Goal: Information Seeking & Learning: Find specific page/section

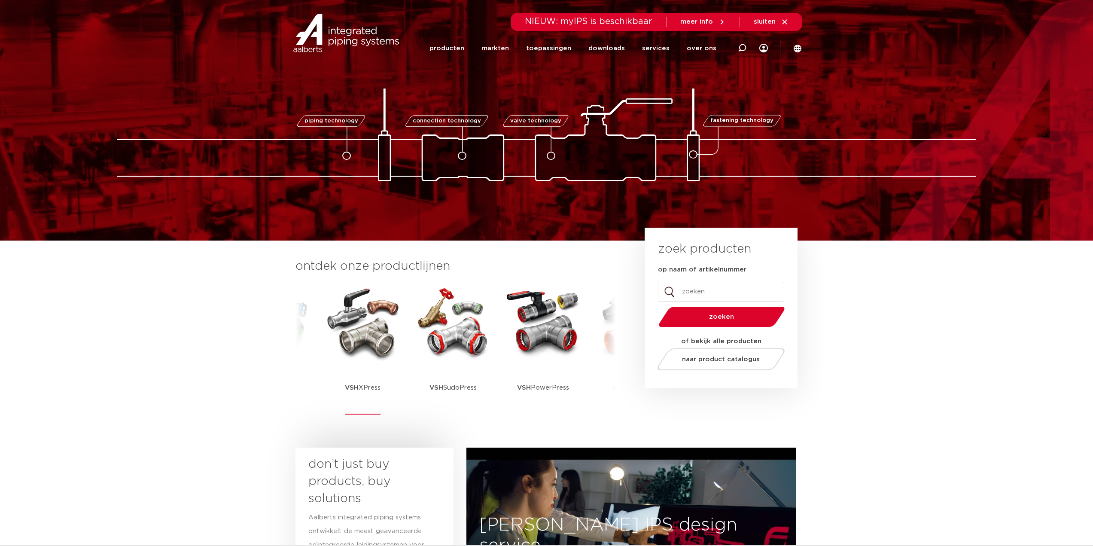
click at [351, 354] on img at bounding box center [362, 322] width 77 height 77
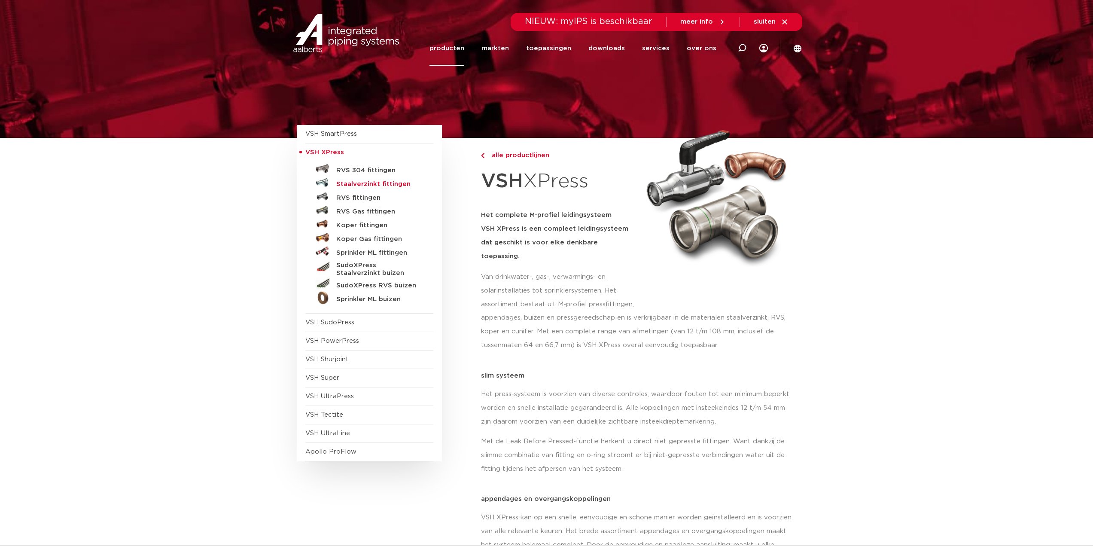
click at [363, 183] on h5 "Staalverzinkt fittingen" at bounding box center [378, 184] width 85 height 8
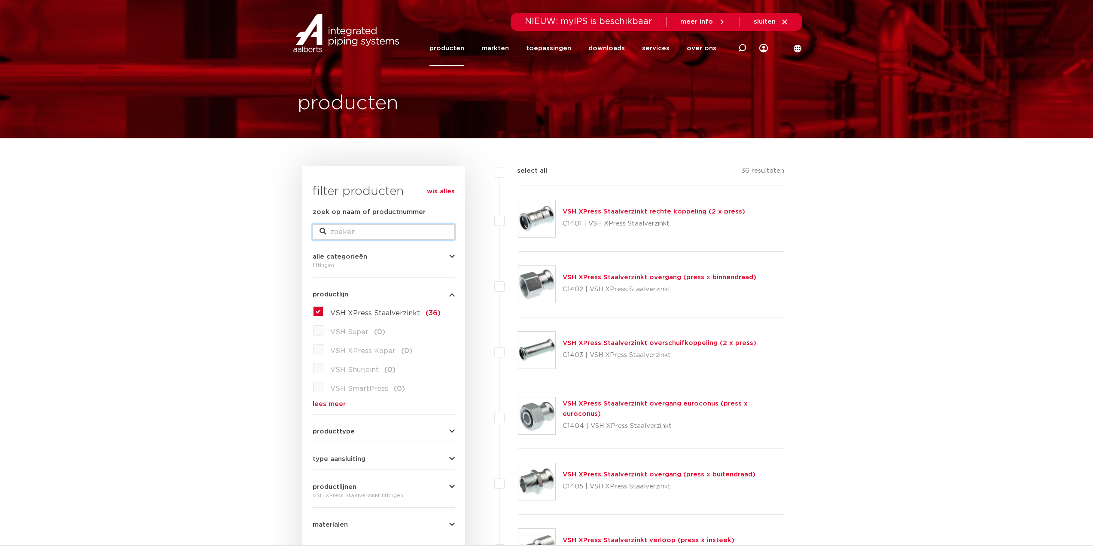
click at [384, 232] on input "zoek op naam of productnummer" at bounding box center [384, 231] width 142 height 15
type input "afsluiter"
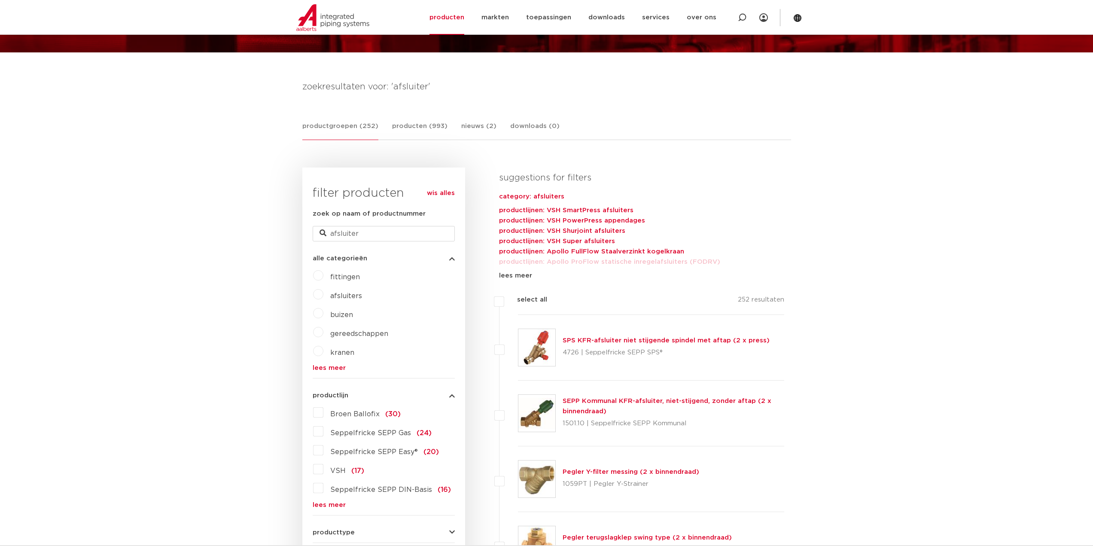
scroll to position [129, 0]
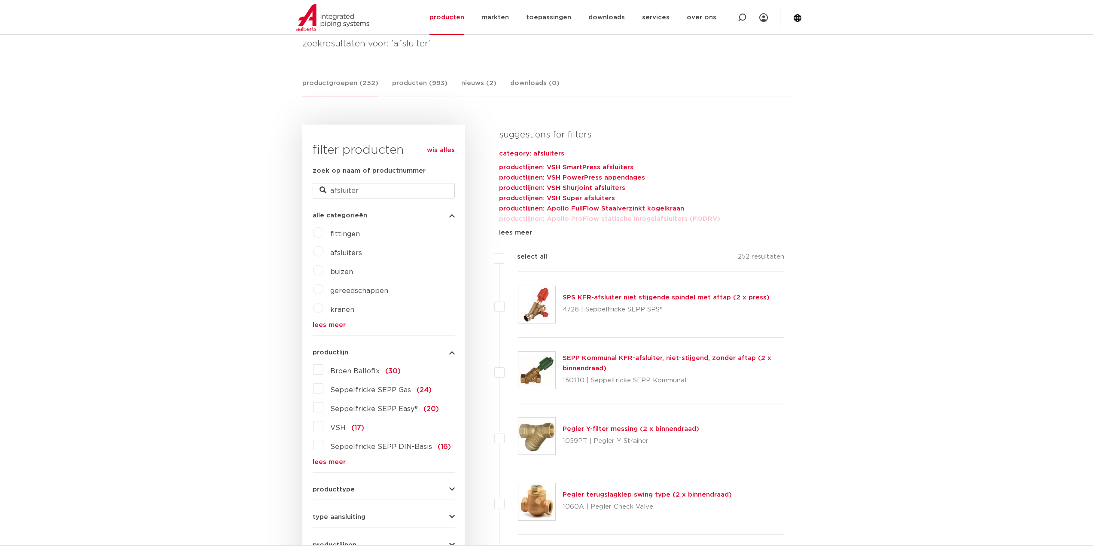
click at [324, 253] on label "afsluiters" at bounding box center [343, 251] width 39 height 14
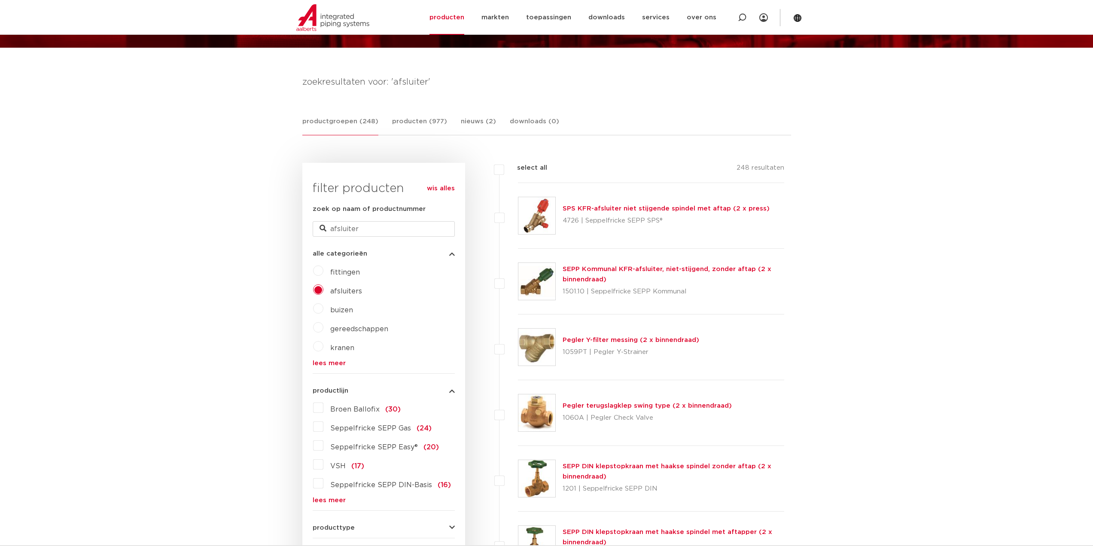
scroll to position [258, 0]
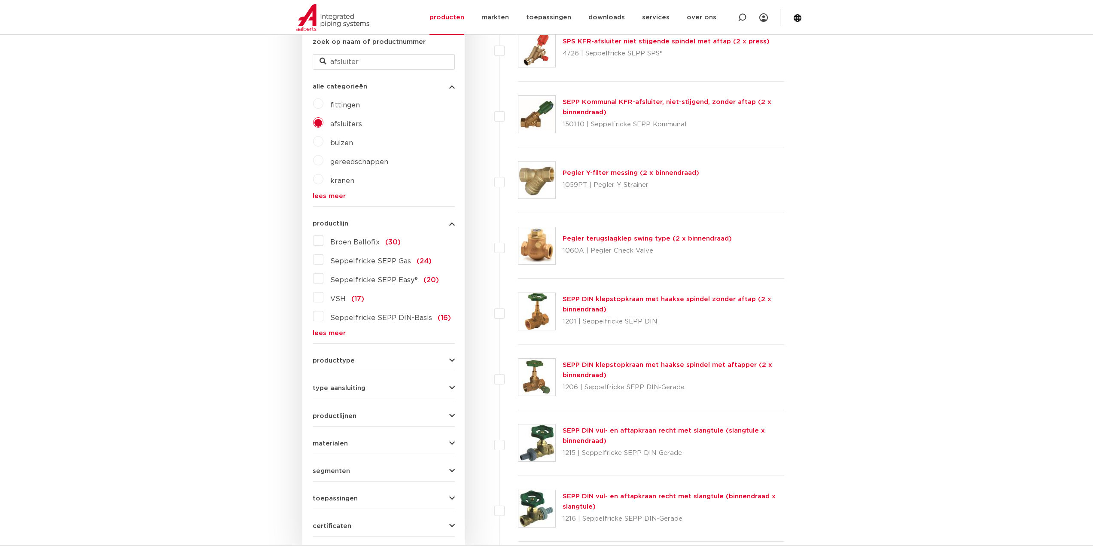
click at [341, 391] on form "zoek op naam of productnummer afsluiter alle categorieën afsluiters [GEOGRAPHIC…" at bounding box center [384, 287] width 142 height 500
click at [341, 388] on span "type aansluiting" at bounding box center [339, 388] width 53 height 6
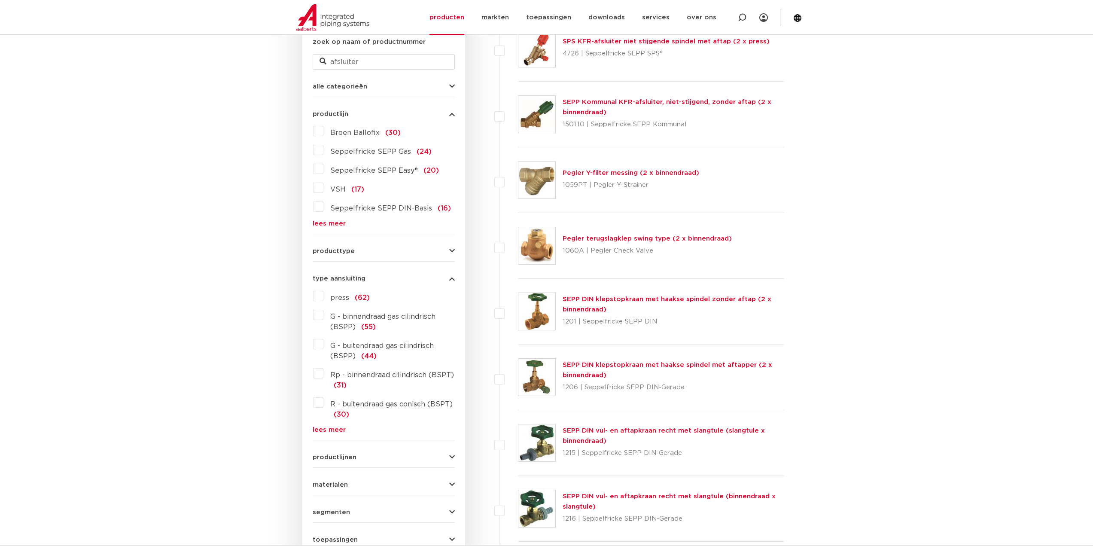
click at [324, 293] on label "press (62)" at bounding box center [347, 296] width 46 height 14
click at [0, 0] on input "press (62)" at bounding box center [0, 0] width 0 height 0
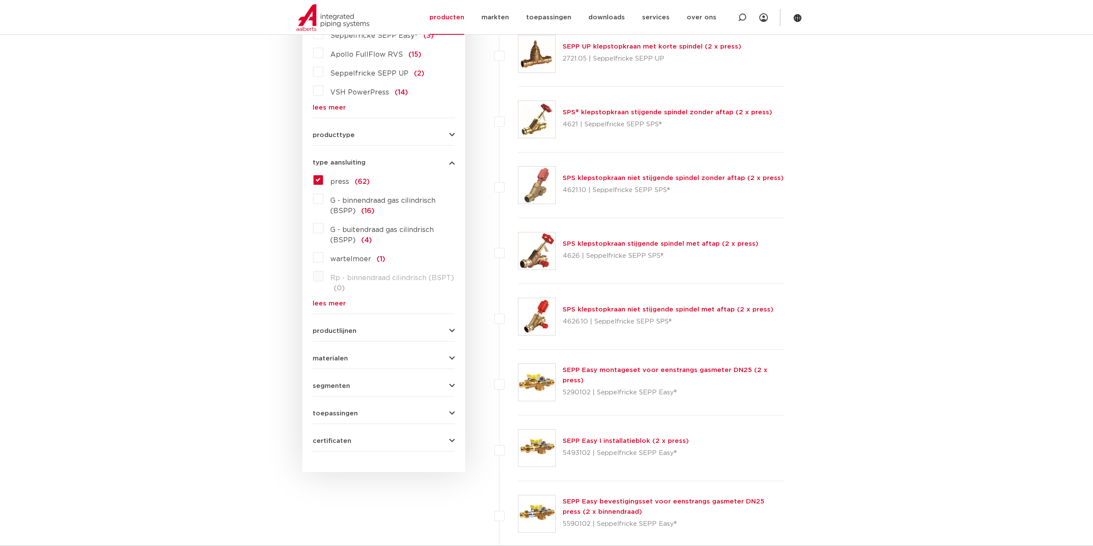
scroll to position [387, 0]
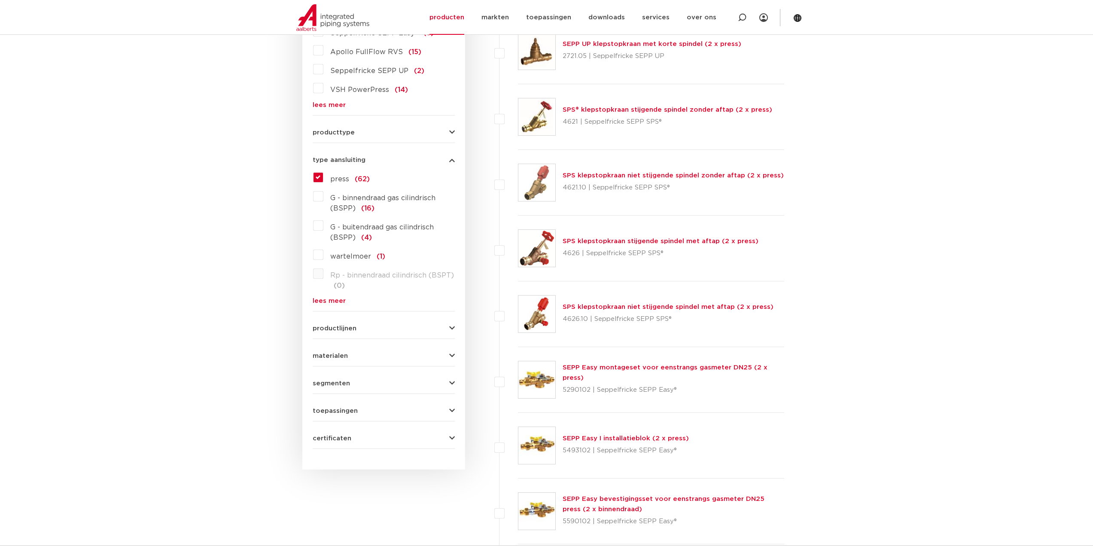
click at [346, 330] on span "productlijnen" at bounding box center [335, 328] width 44 height 6
click at [324, 366] on label "VSH XPress" at bounding box center [348, 364] width 49 height 14
click at [367, 389] on select "maak een keuze VSH XPress RVS 304 fittingen VSH XPress Staalverzinkt fittingen …" at bounding box center [391, 385] width 122 height 19
select select "7530"
click at [330, 376] on select "maak een keuze VSH XPress RVS 304 fittingen VSH XPress Staalverzinkt fittingen …" at bounding box center [391, 385] width 122 height 19
